Goal: Find specific page/section

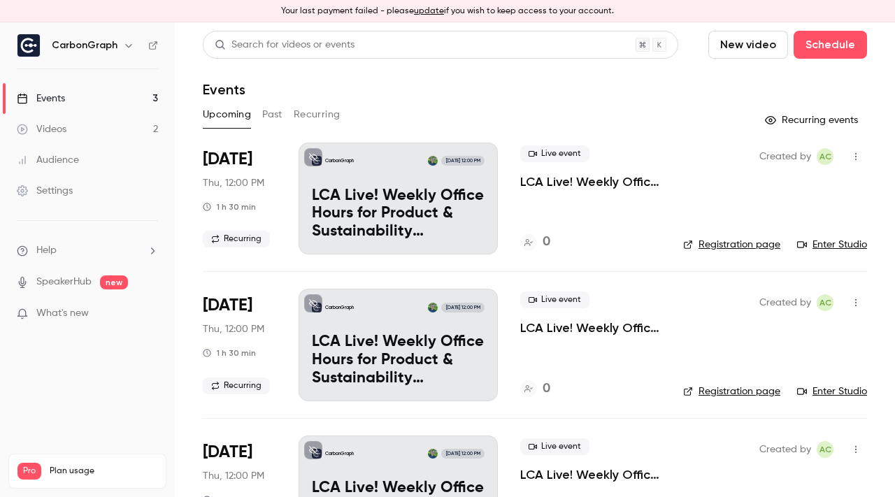
click at [441, 11] on button "update" at bounding box center [429, 11] width 30 height 13
